Goal: Register for event/course

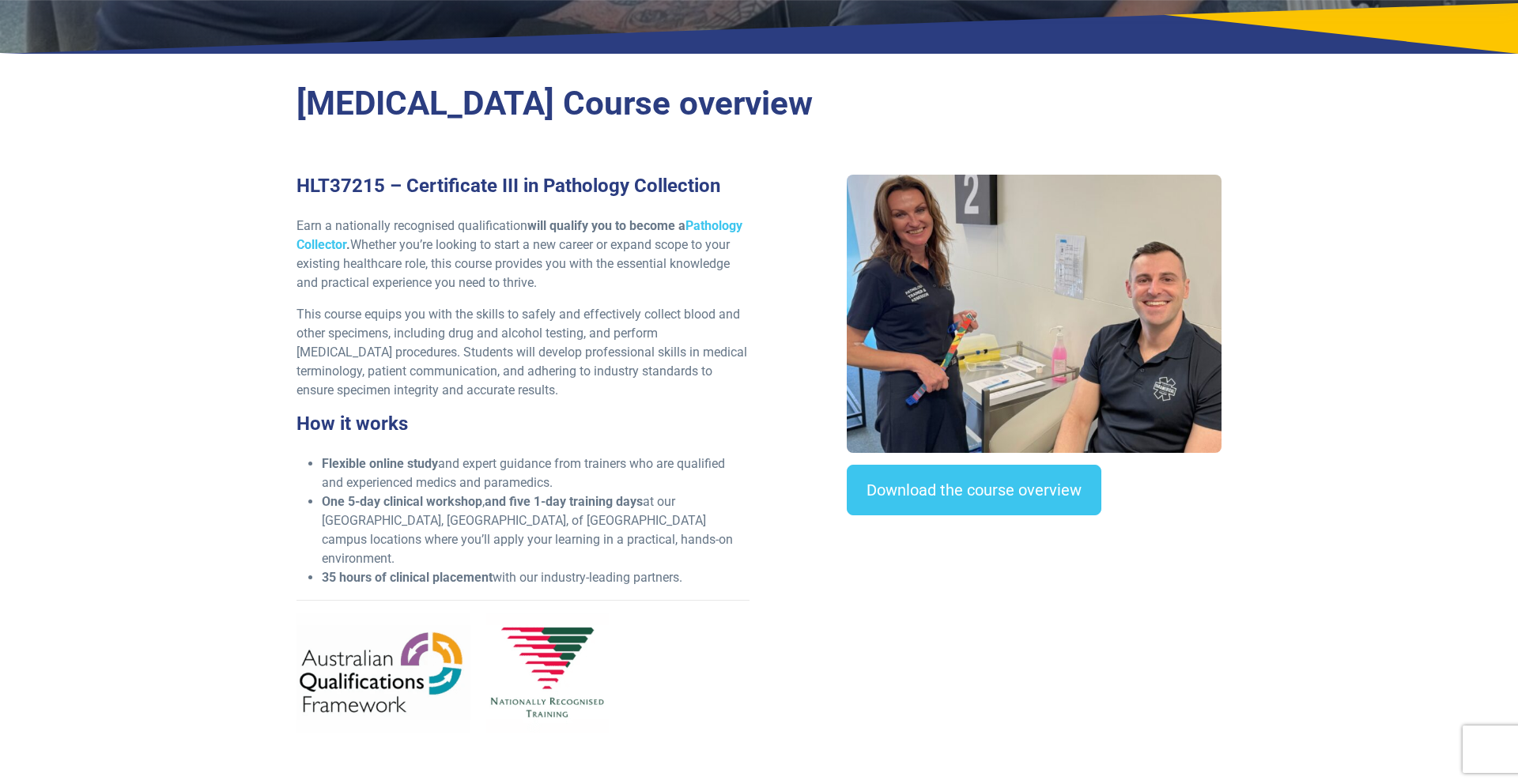
scroll to position [364, 0]
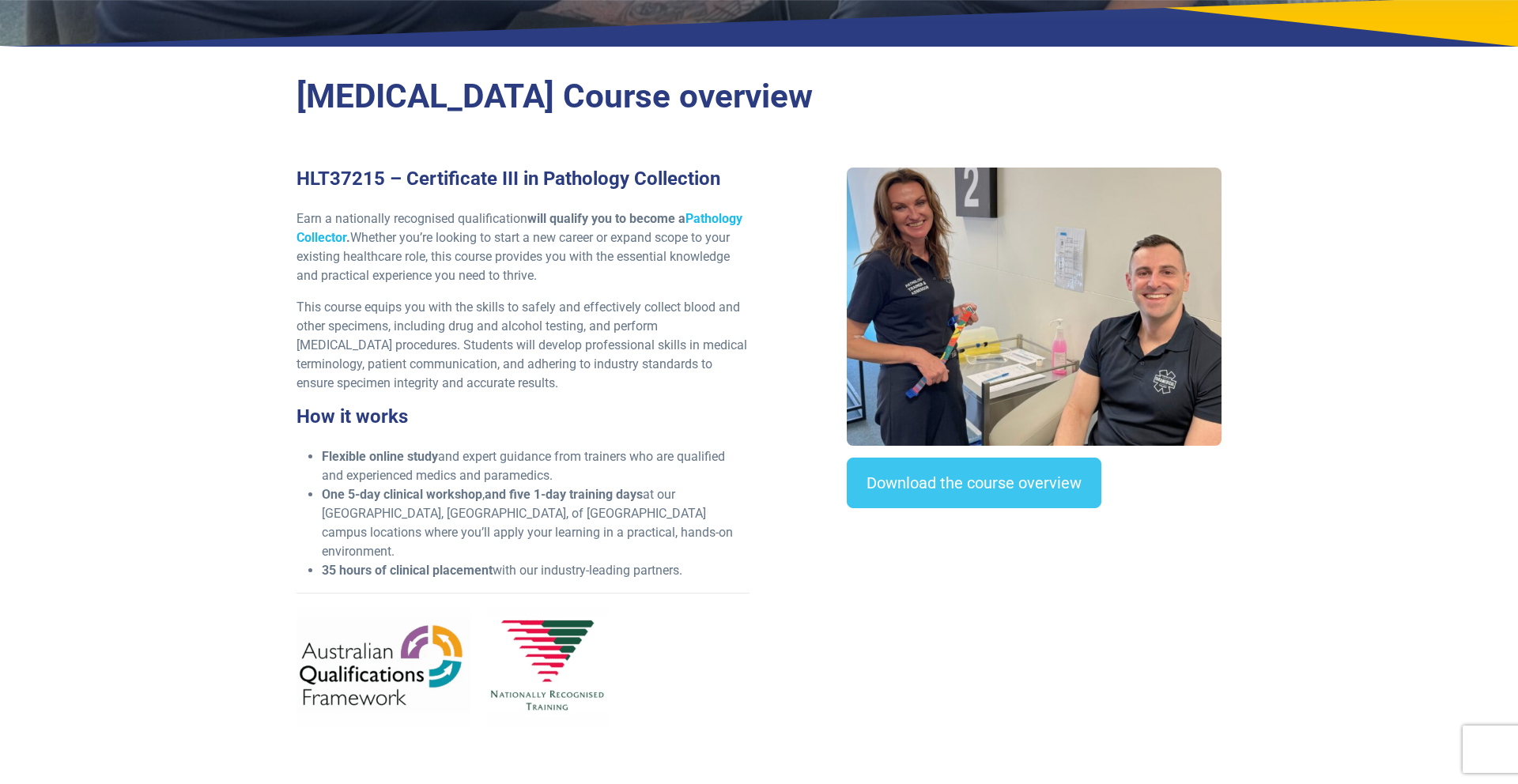
click at [719, 215] on link "Pathology Collector" at bounding box center [519, 228] width 445 height 34
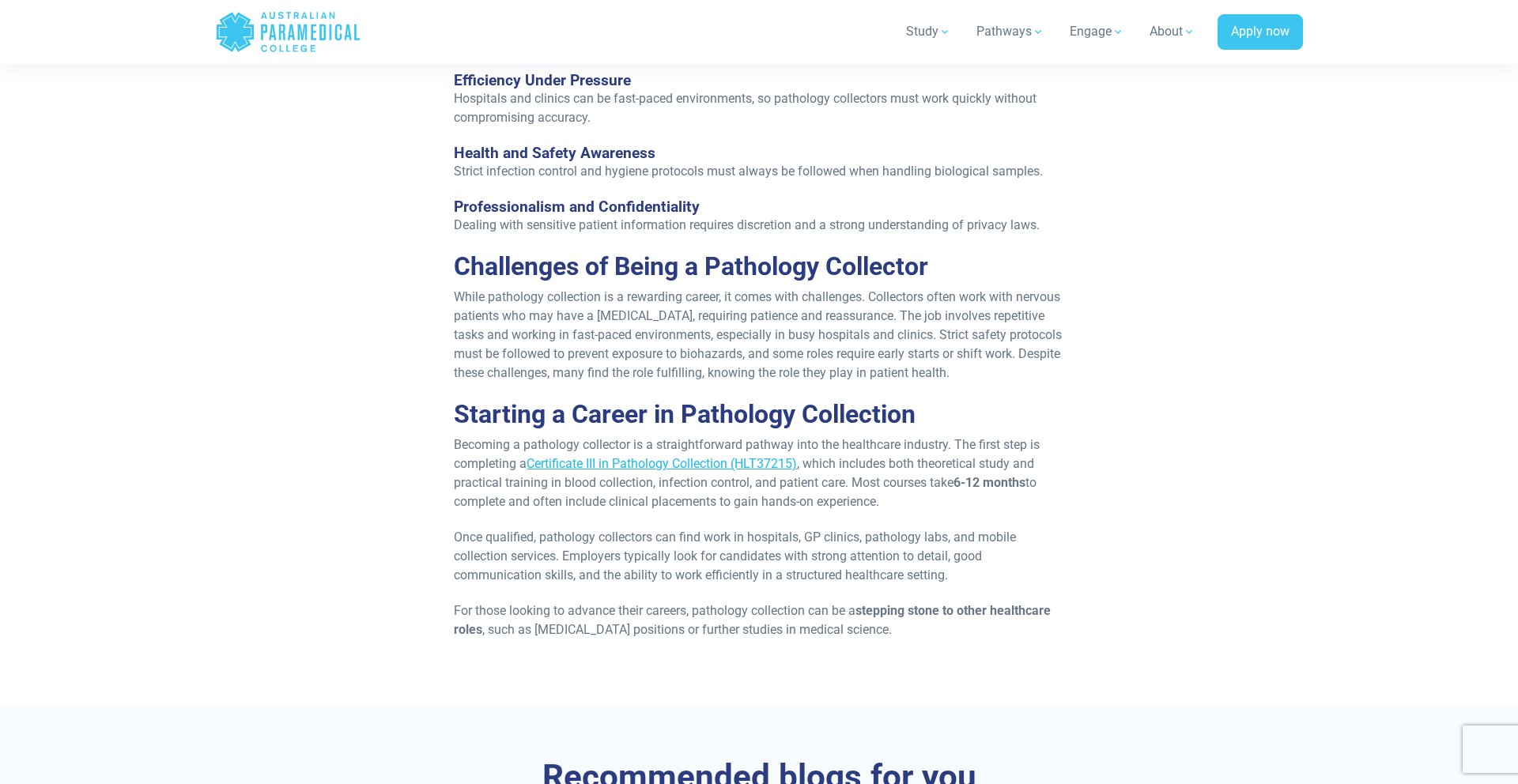
scroll to position [1805, 0]
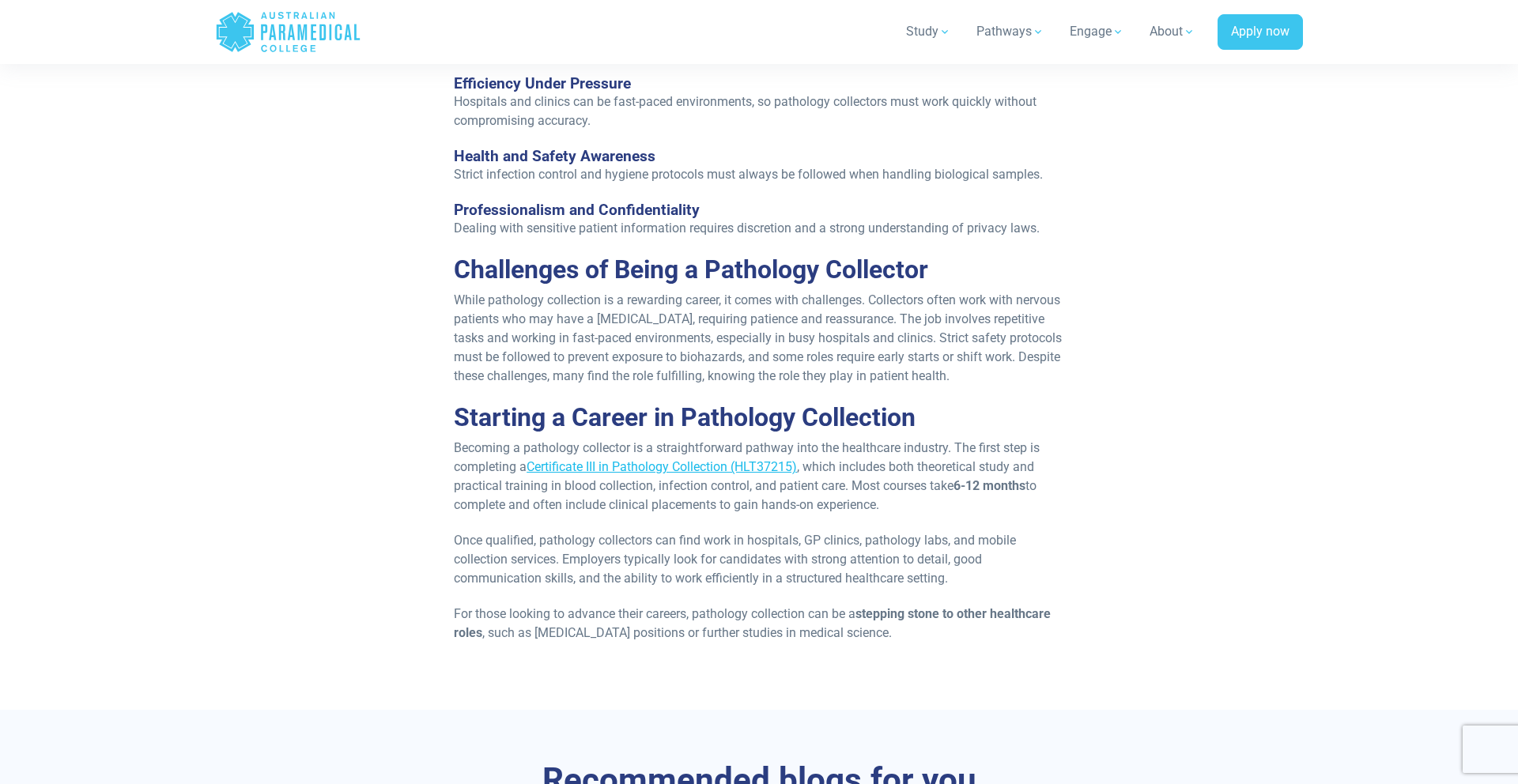
click at [745, 461] on link "Certificate III in Pathology Collection (HLT37215)" at bounding box center [662, 466] width 270 height 15
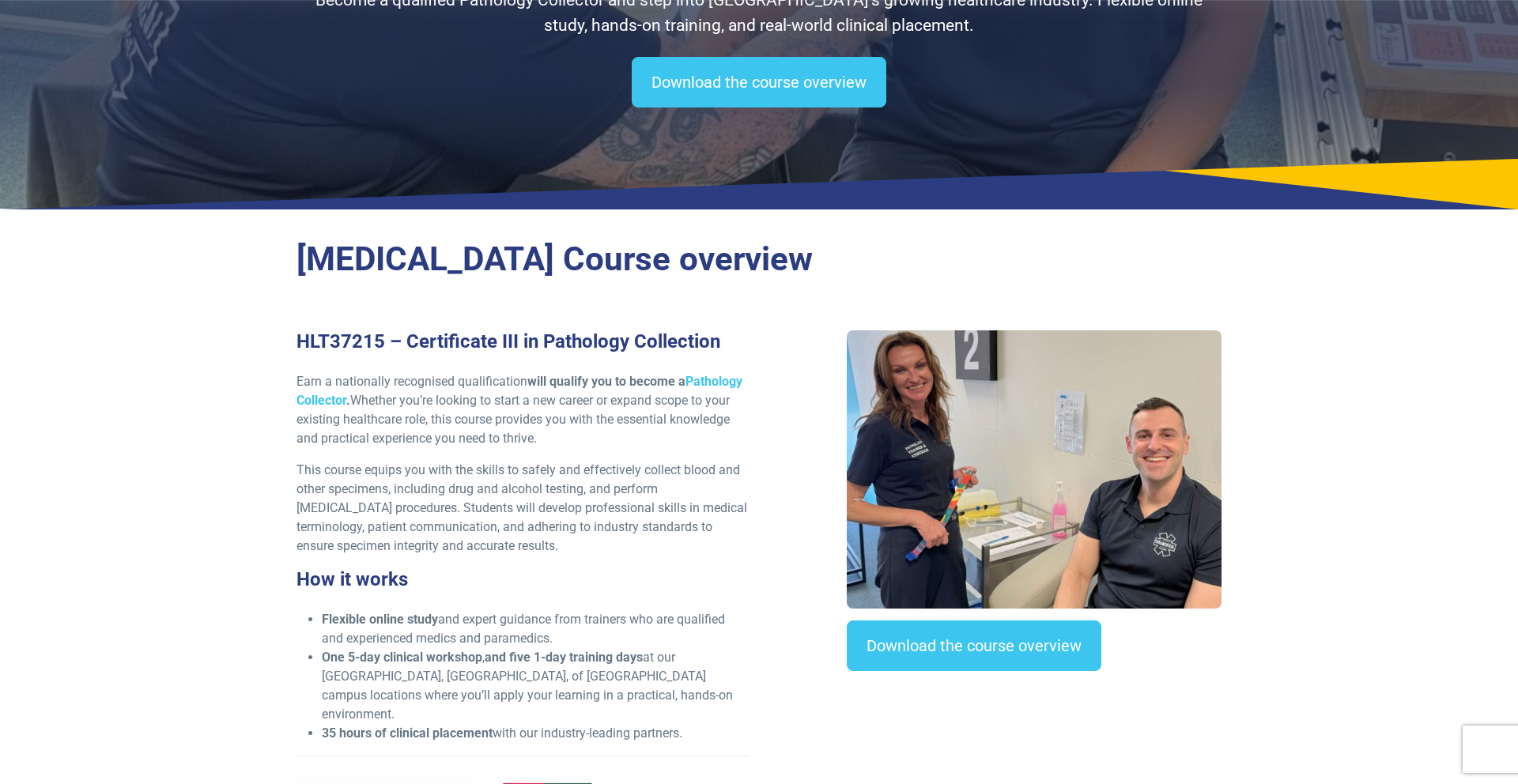
scroll to position [221, 0]
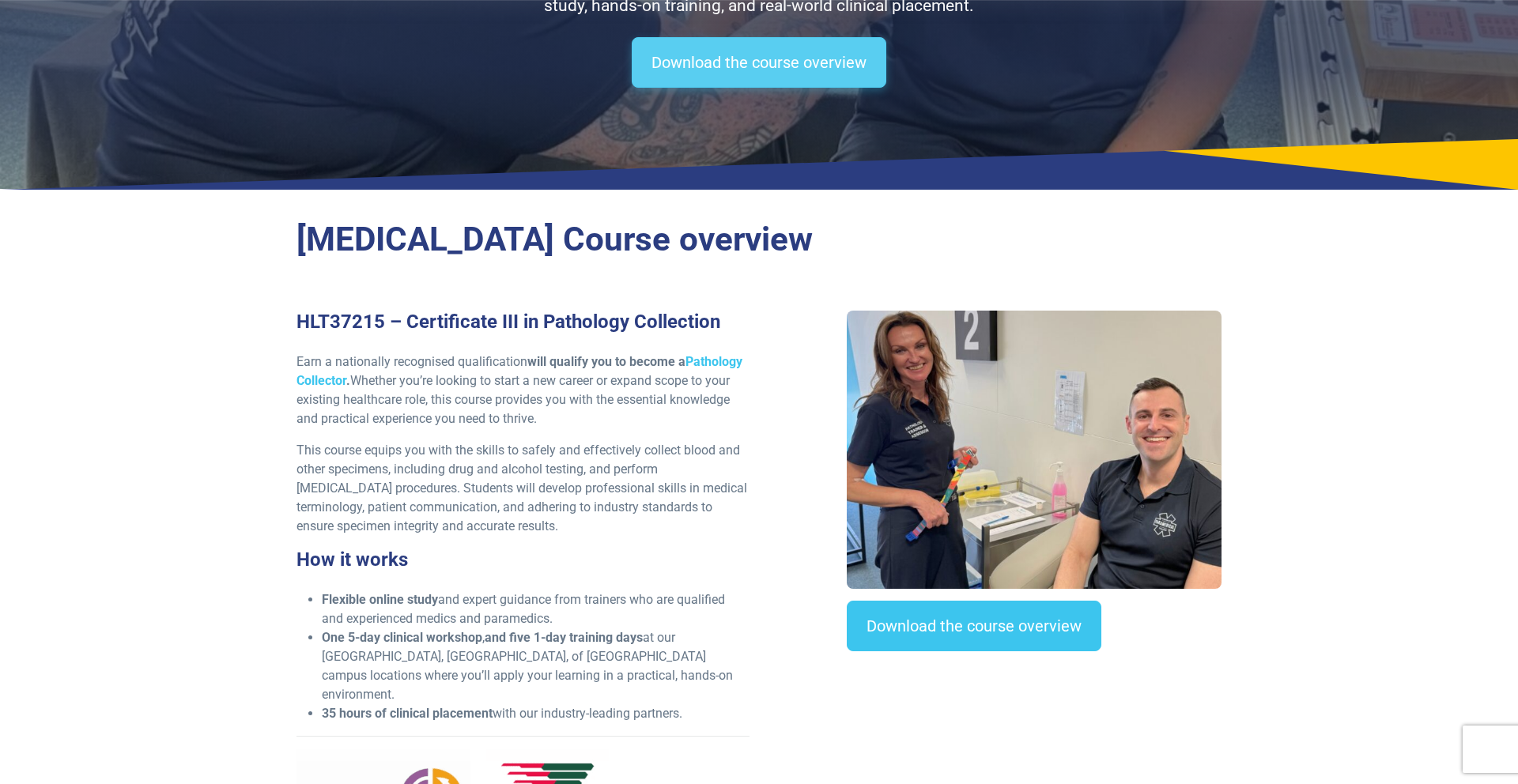
click at [788, 67] on link "Download the course overview" at bounding box center [759, 63] width 255 height 51
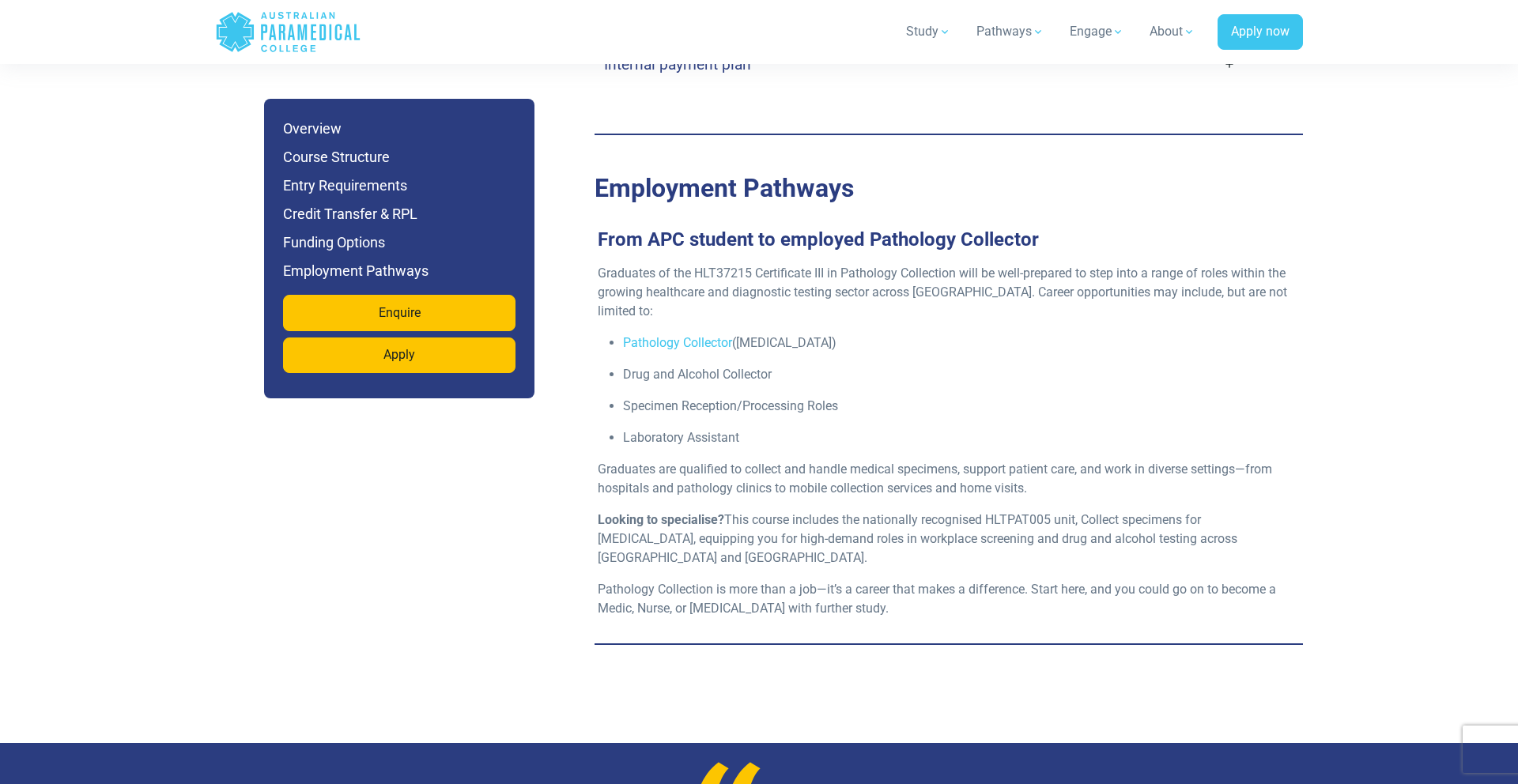
scroll to position [4647, 0]
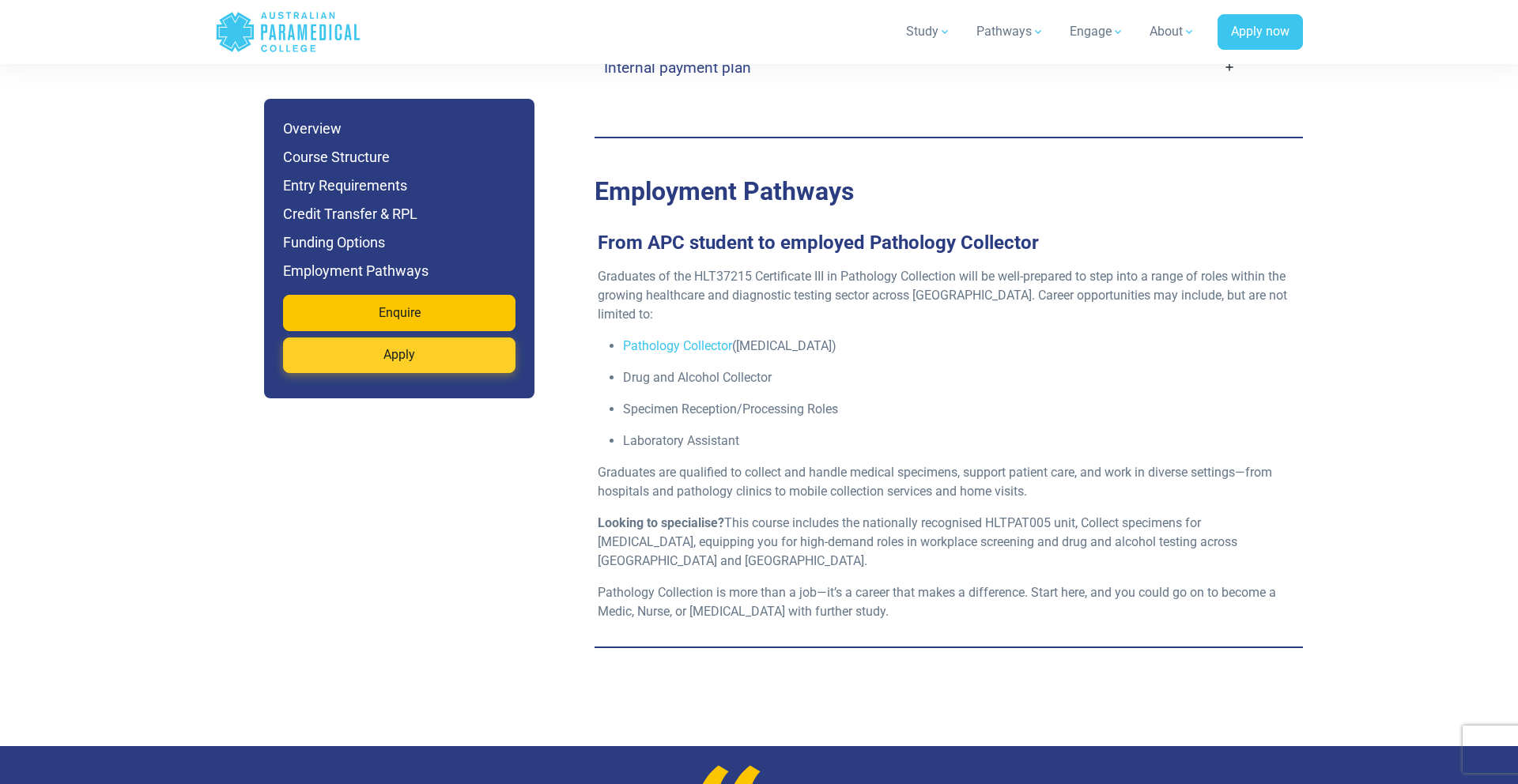
click at [341, 372] on link "Apply" at bounding box center [399, 355] width 233 height 37
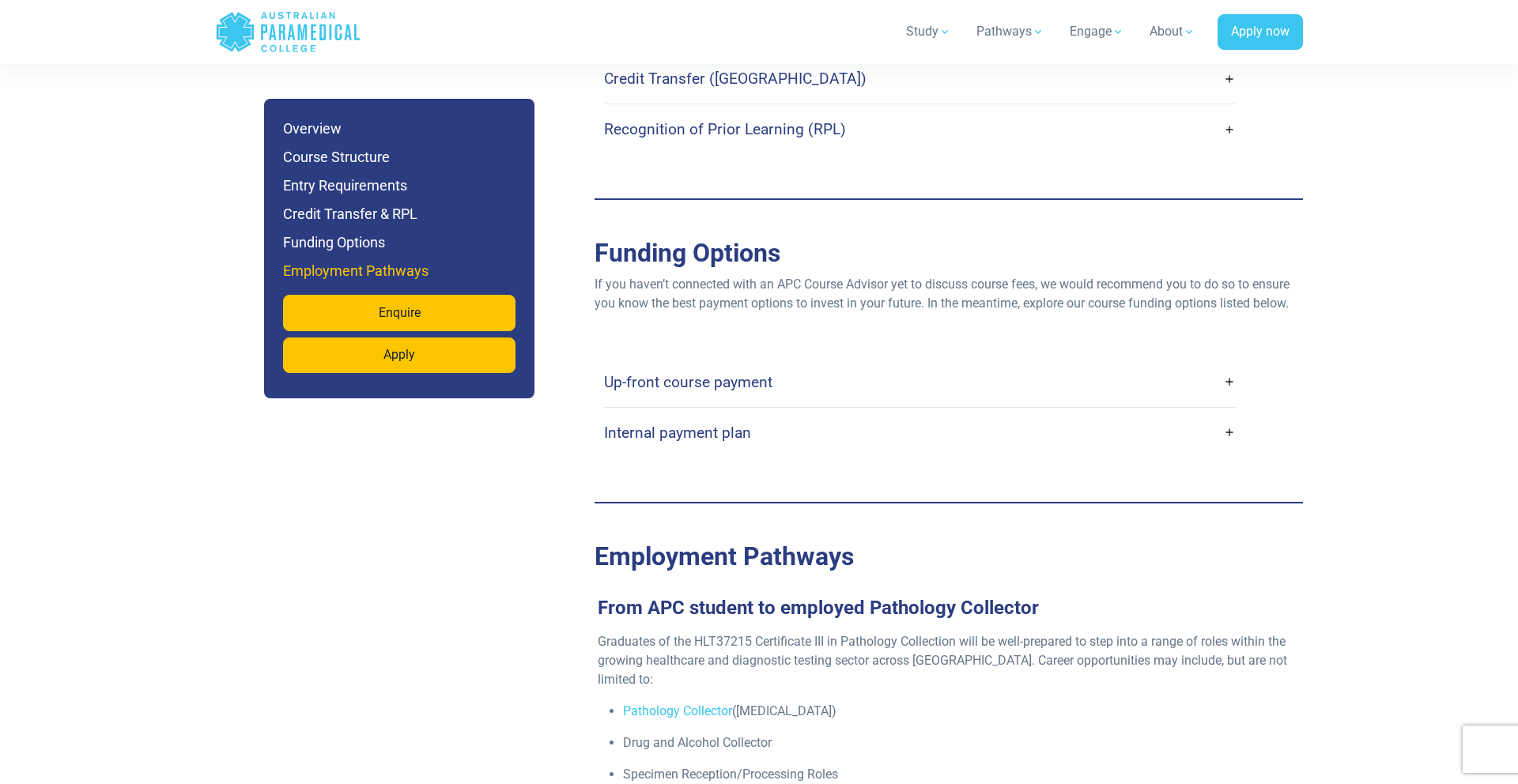
scroll to position [4277, 0]
click at [709, 372] on link "Up-front course payment" at bounding box center [920, 382] width 632 height 38
click at [1235, 363] on link "Up-front course payment" at bounding box center [920, 382] width 632 height 38
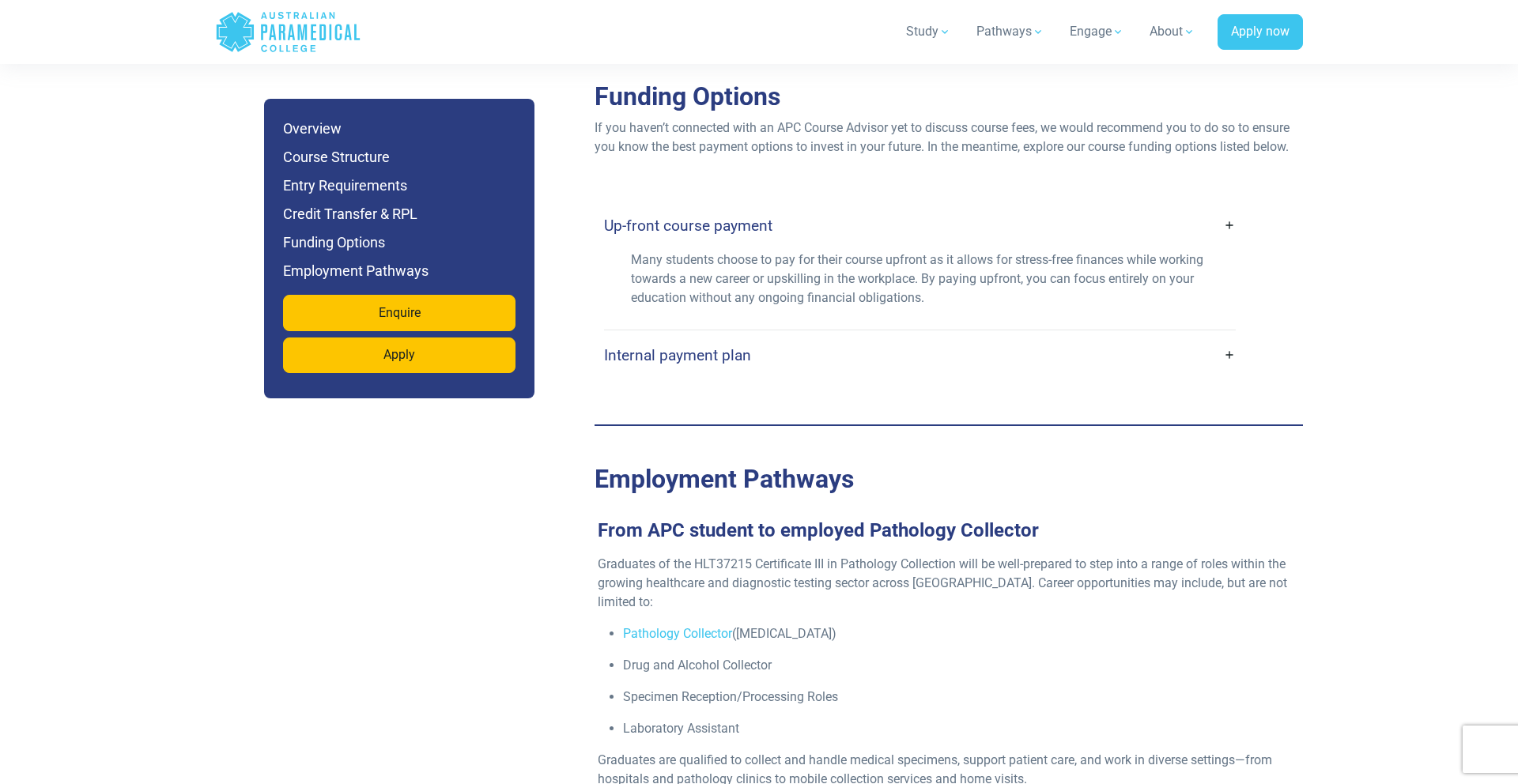
scroll to position [4436, 0]
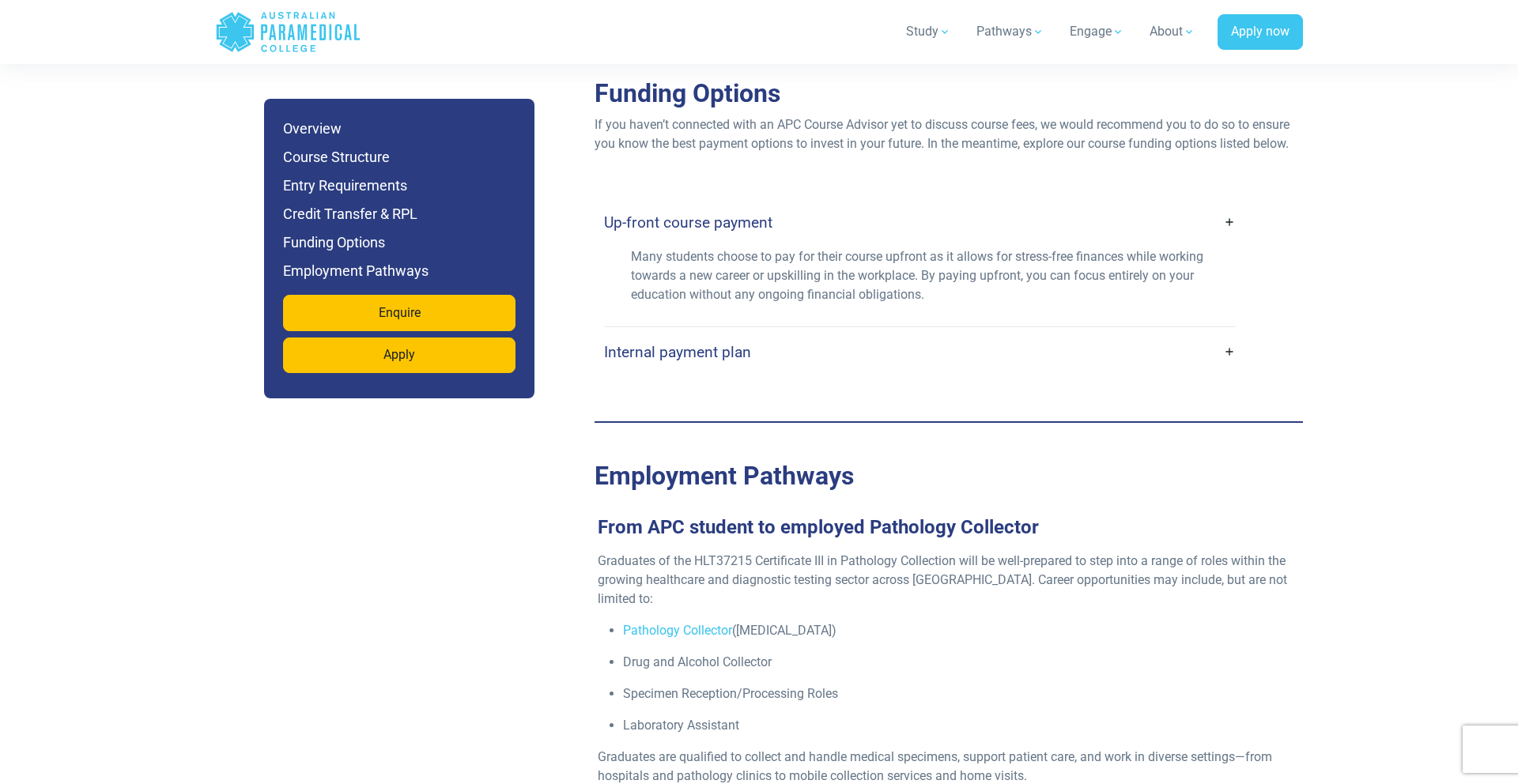
click at [1234, 333] on link "Internal payment plan" at bounding box center [920, 352] width 632 height 38
click at [1229, 333] on link "Internal payment plan" at bounding box center [920, 352] width 632 height 38
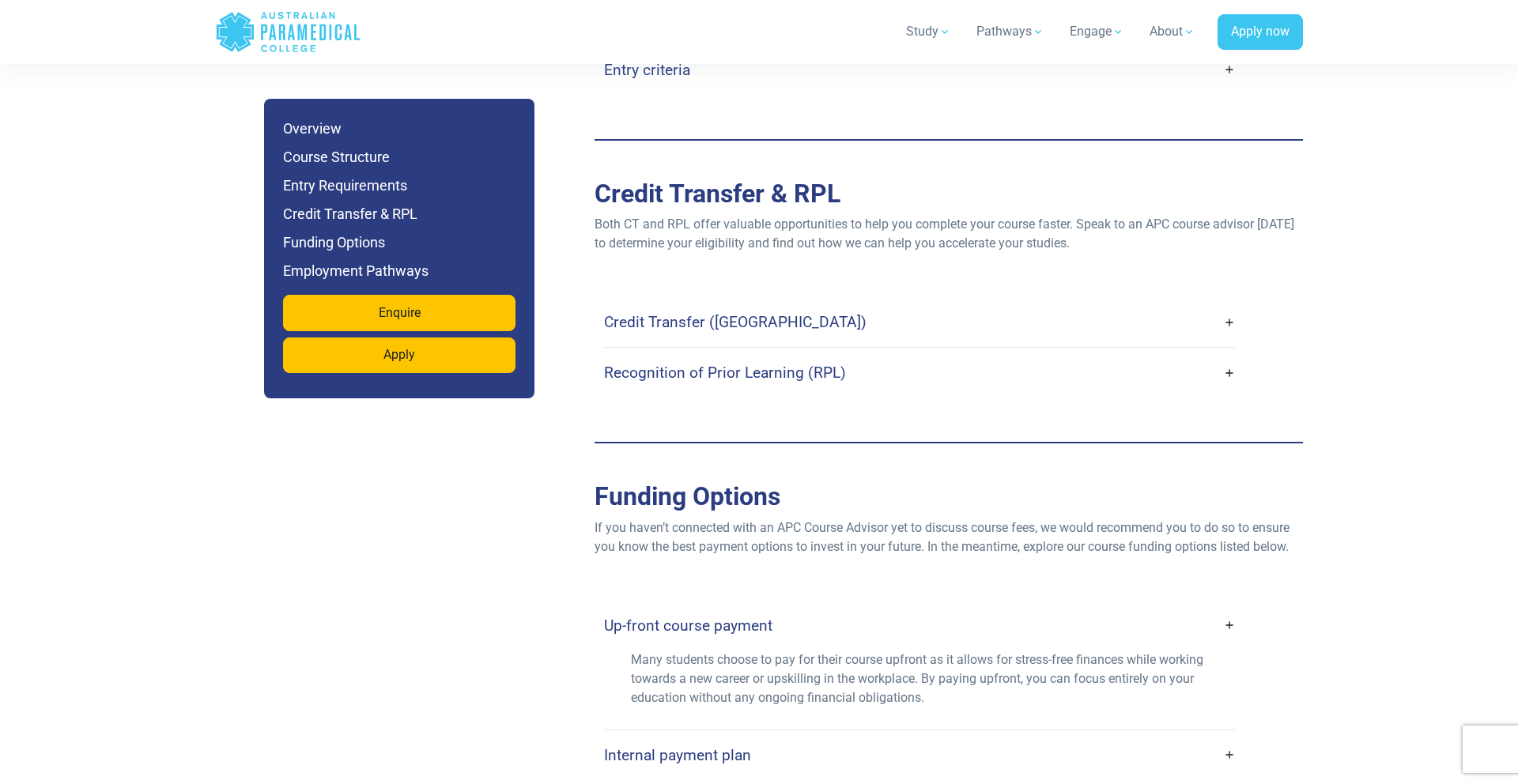
scroll to position [4023, 0]
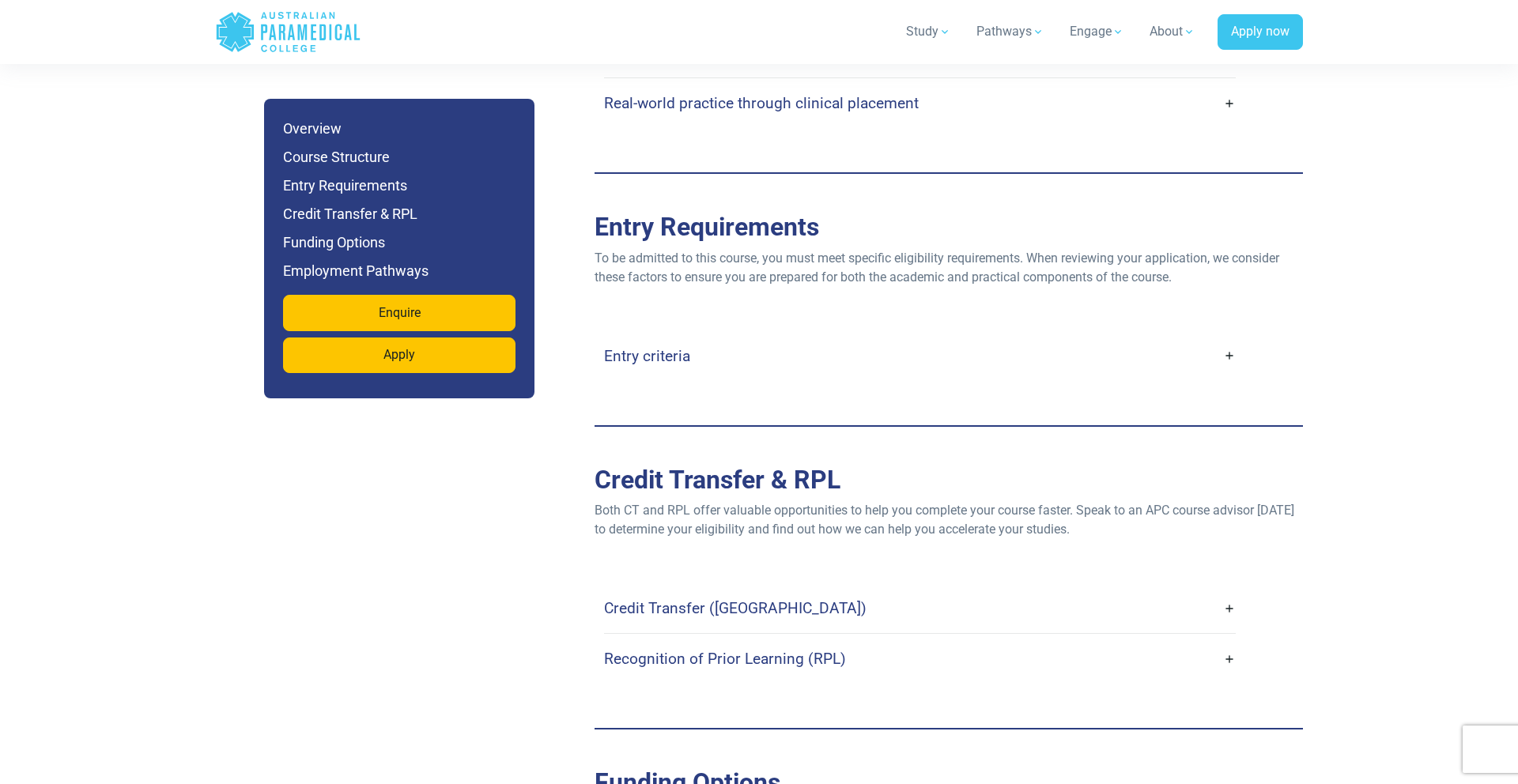
click at [1229, 337] on link "Entry criteria" at bounding box center [920, 356] width 632 height 38
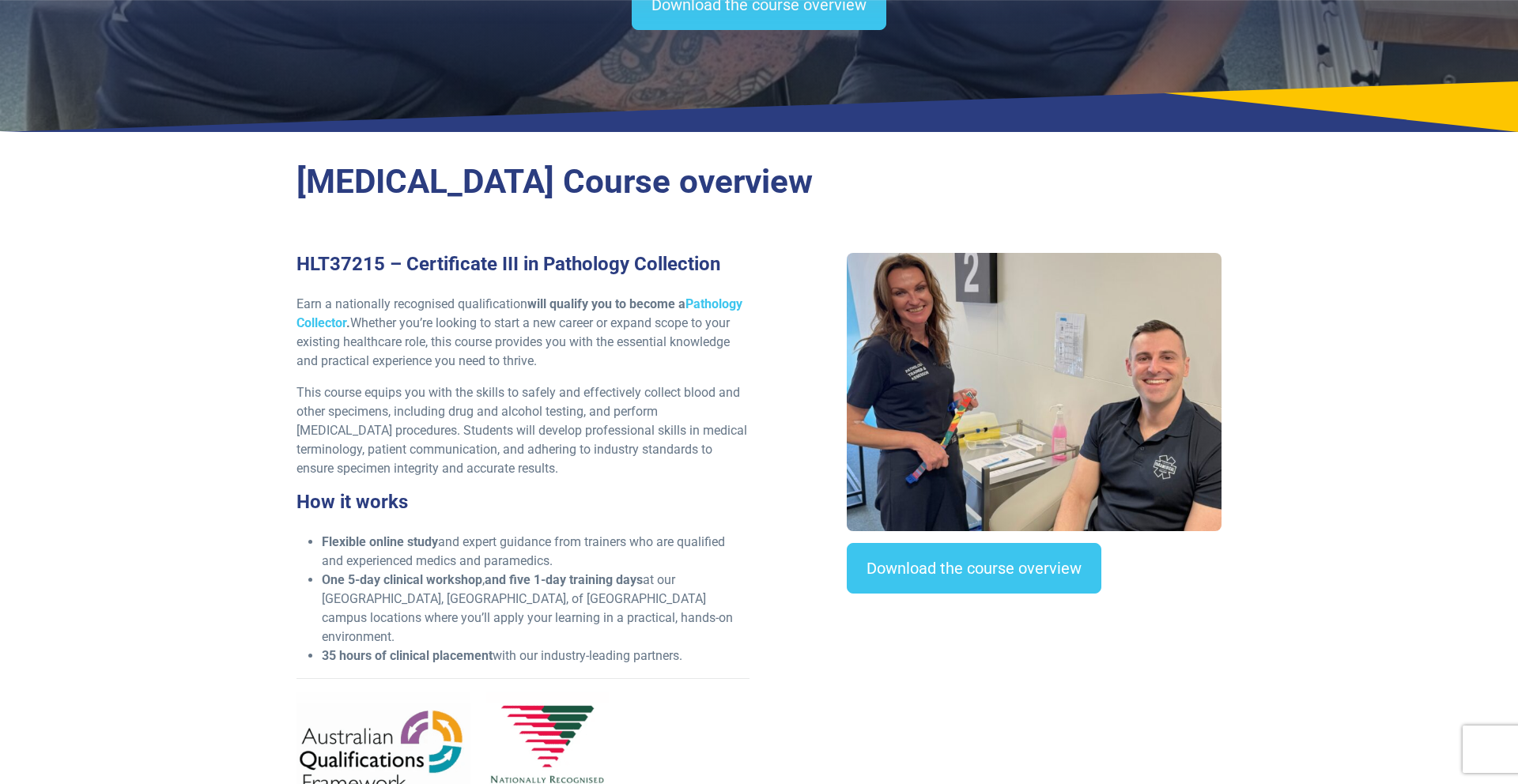
scroll to position [279, 0]
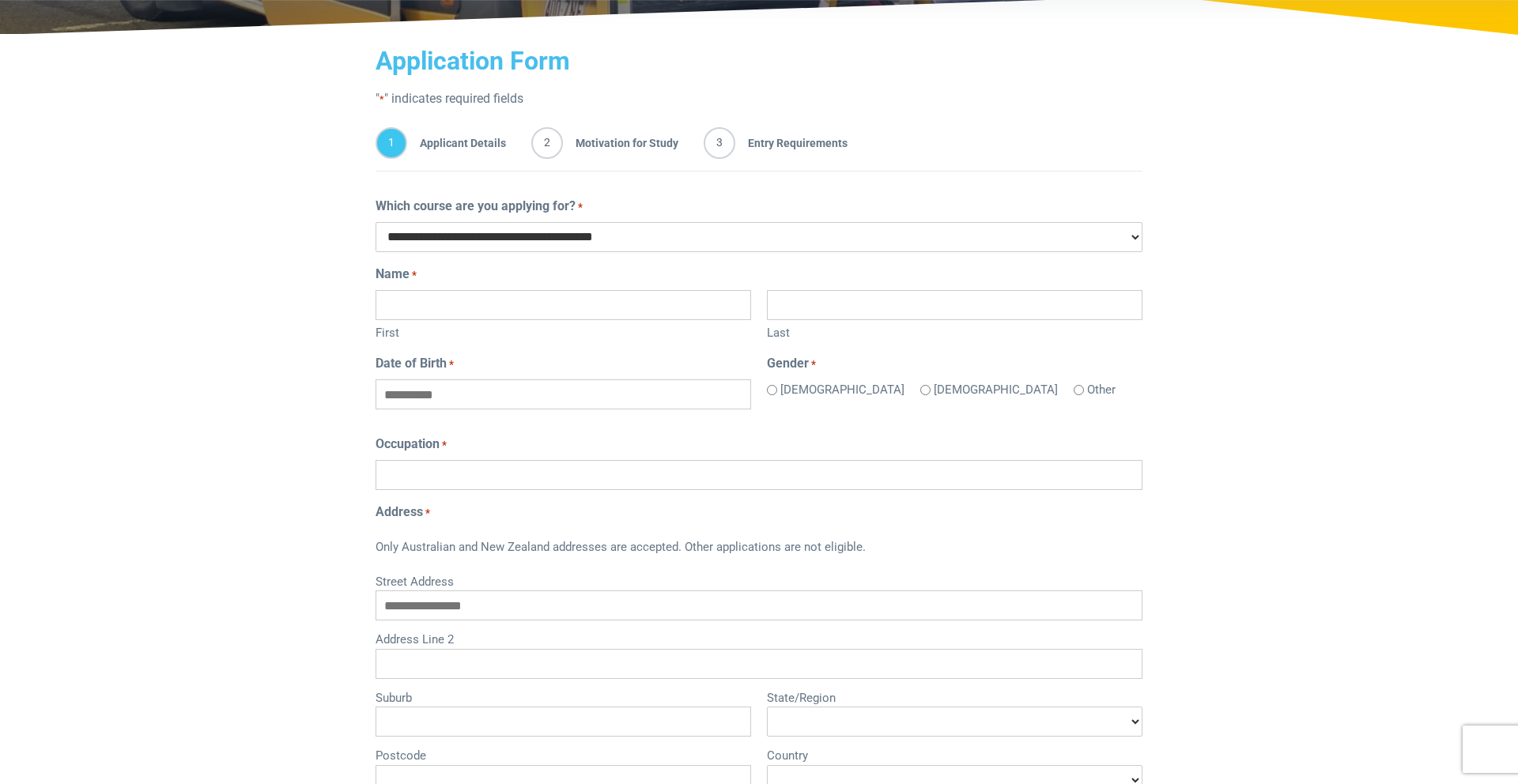
scroll to position [240, 0]
